Goal: Find specific page/section: Find specific page/section

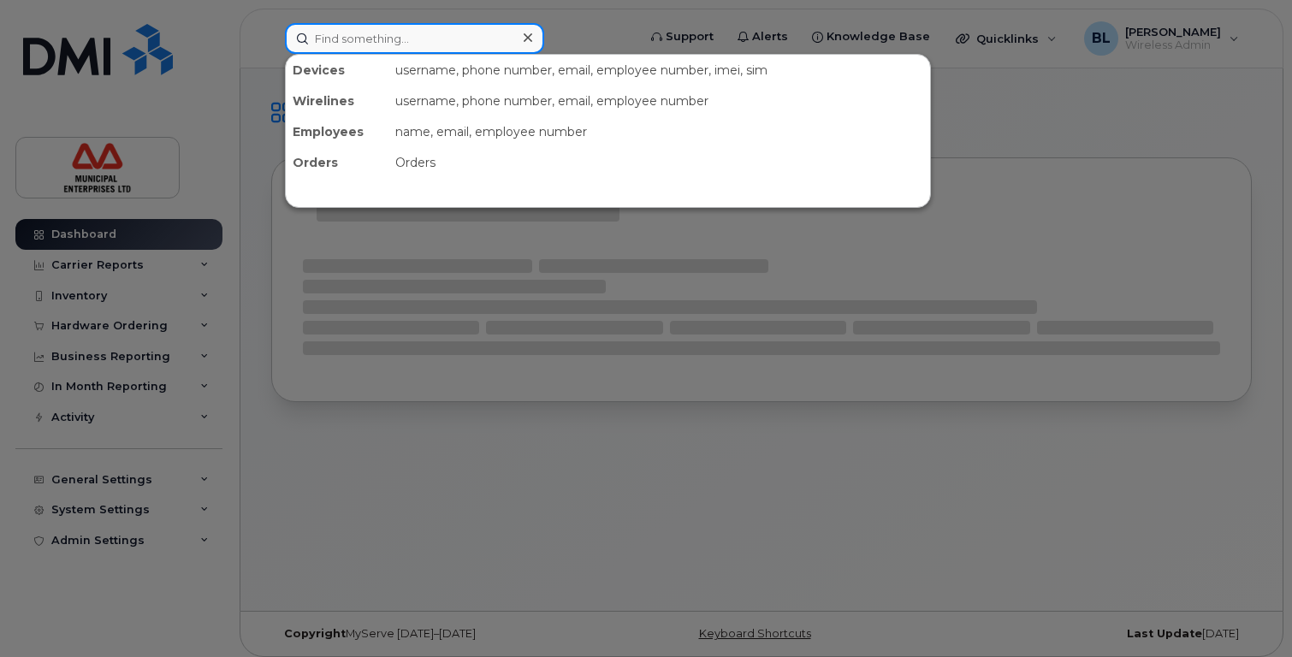
click at [371, 38] on input at bounding box center [414, 38] width 259 height 31
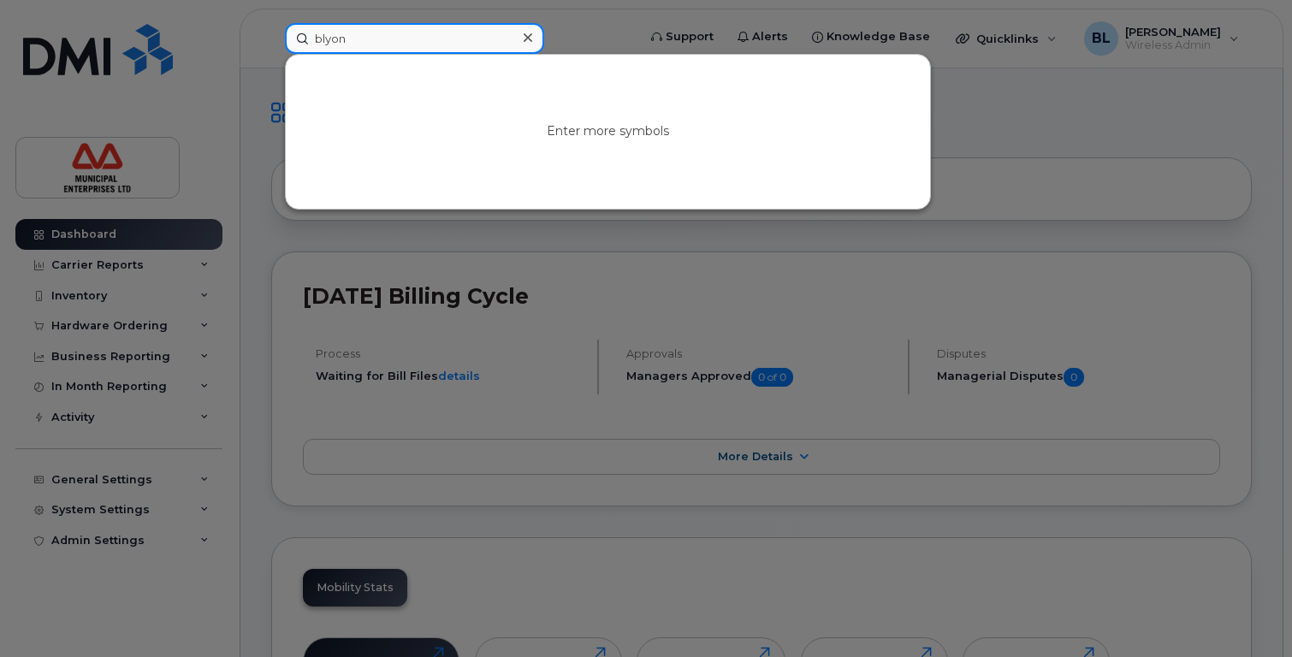
type input "blyons"
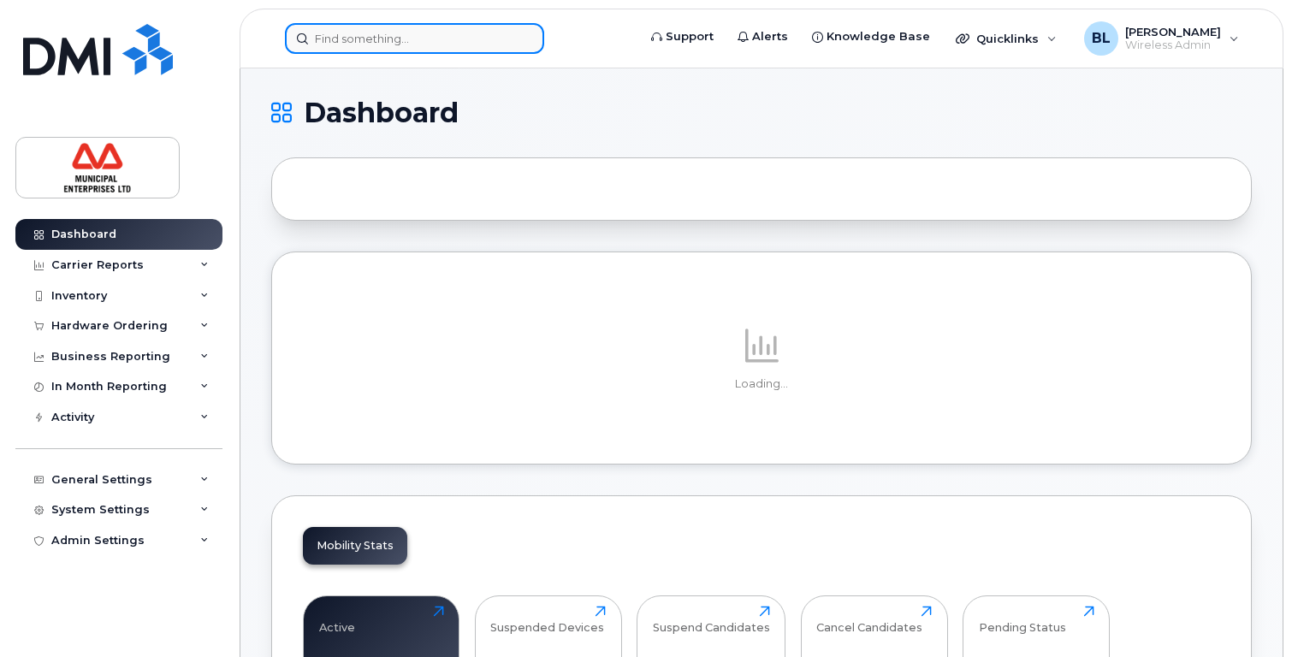
click at [382, 38] on input at bounding box center [414, 38] width 259 height 31
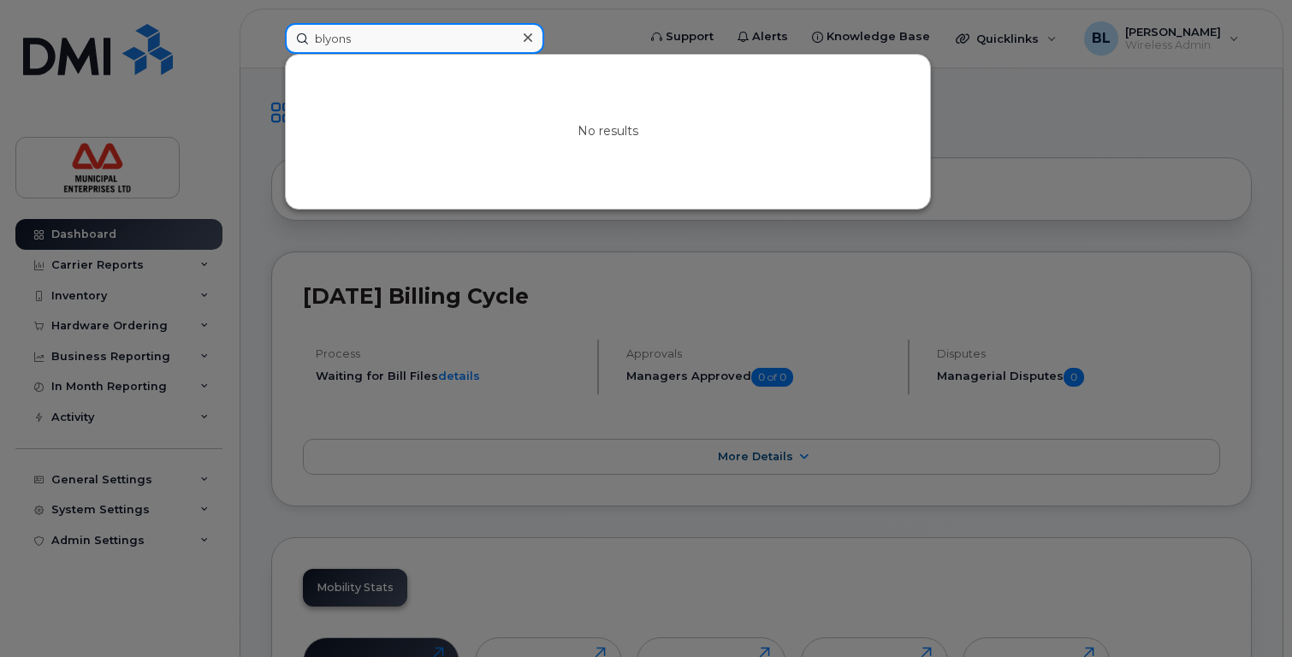
drag, startPoint x: 408, startPoint y: 44, endPoint x: 138, endPoint y: 42, distance: 270.3
click at [271, 42] on div "blyons No results" at bounding box center [455, 38] width 368 height 31
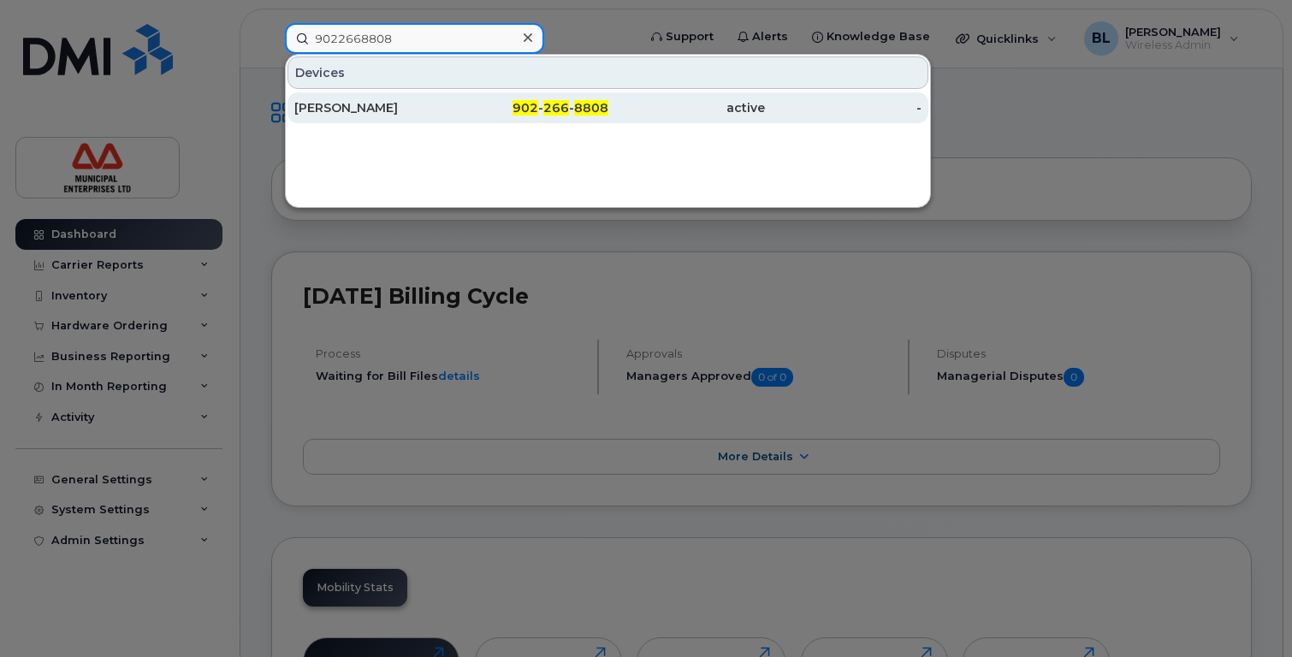
type input "9022668808"
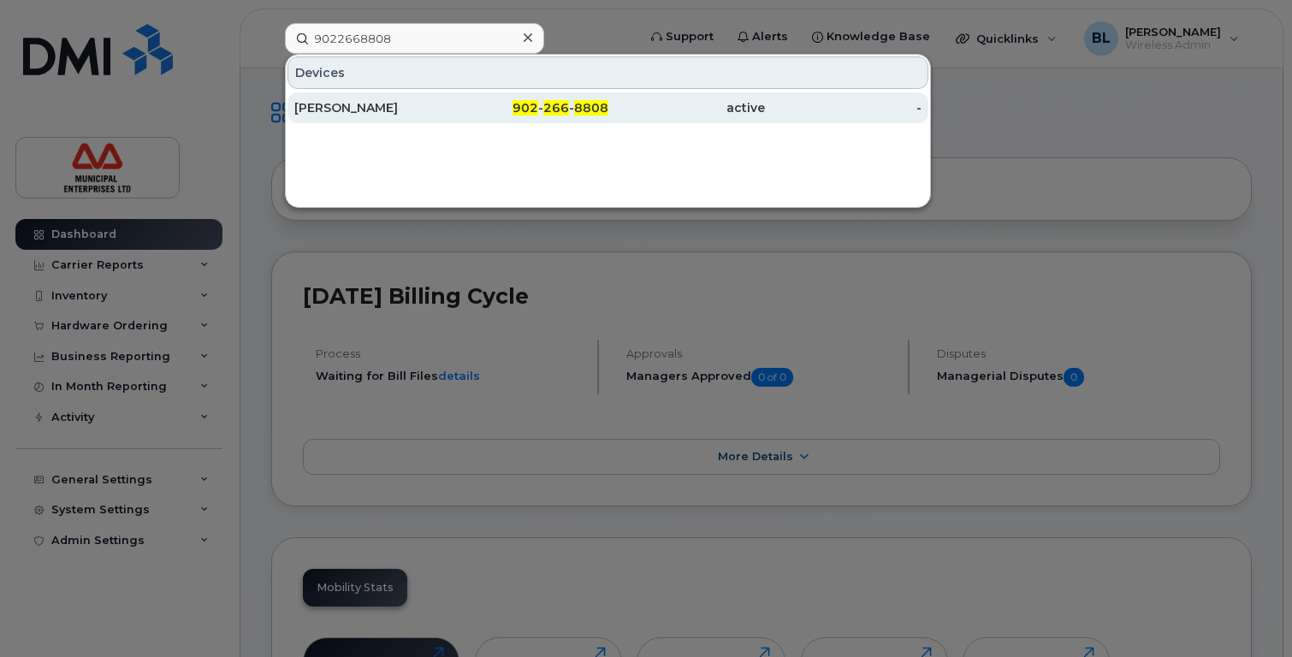
click at [334, 111] on div "[PERSON_NAME]" at bounding box center [372, 107] width 157 height 17
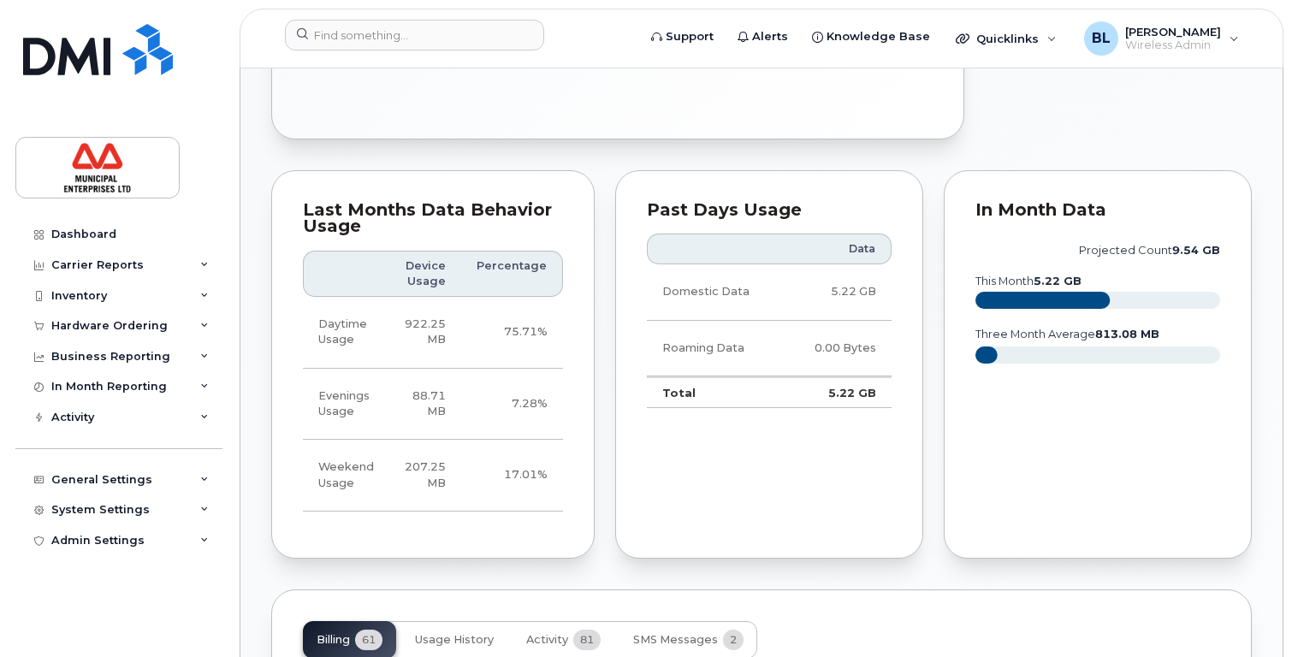
scroll to position [907, 0]
